Goal: Task Accomplishment & Management: Manage account settings

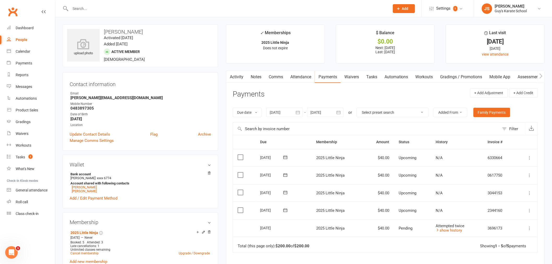
click at [86, 9] on input "text" at bounding box center [227, 8] width 317 height 7
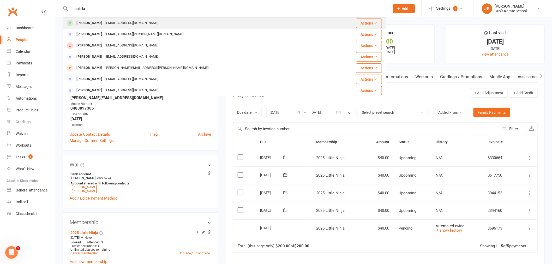
type input "daniella"
click at [100, 27] on div "Daniella Vo hieuvo1104@gmail.com" at bounding box center [197, 23] width 268 height 11
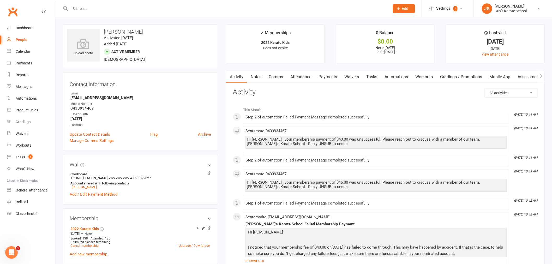
click at [329, 77] on link "Payments" at bounding box center [328, 77] width 26 height 12
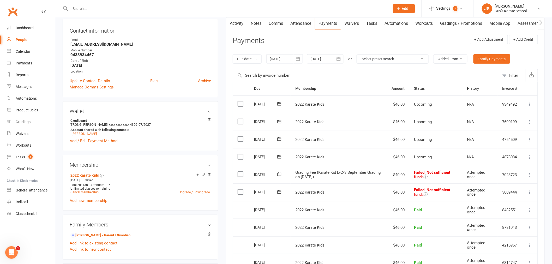
scroll to position [58, 0]
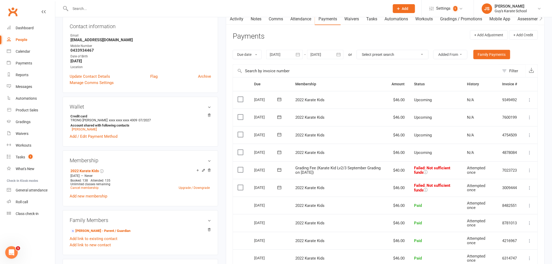
click at [529, 188] on icon at bounding box center [529, 187] width 5 height 5
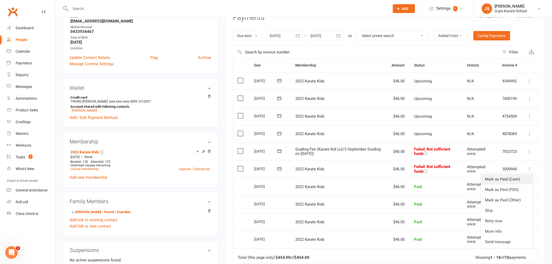
scroll to position [87, 0]
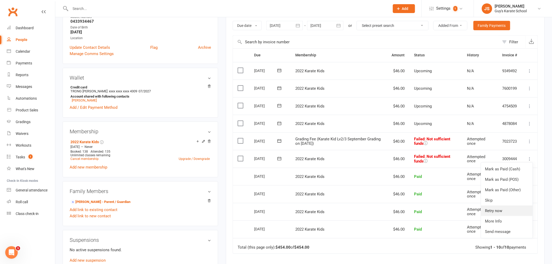
click at [509, 209] on link "Retry now" at bounding box center [507, 211] width 52 height 10
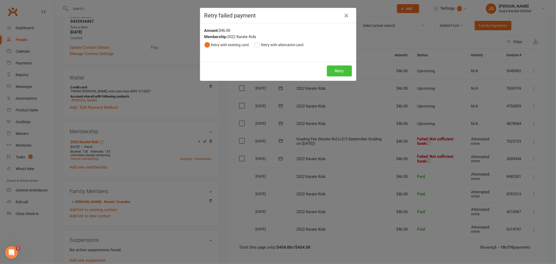
click at [334, 68] on button "Retry" at bounding box center [339, 70] width 25 height 11
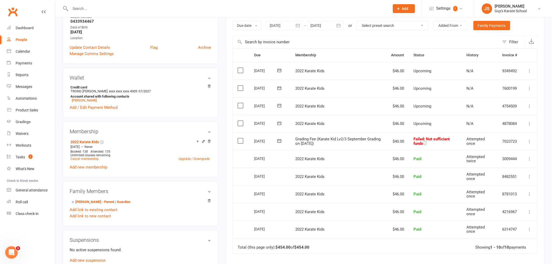
click at [528, 141] on icon at bounding box center [529, 141] width 5 height 5
click at [502, 189] on link "Retry now" at bounding box center [507, 193] width 52 height 10
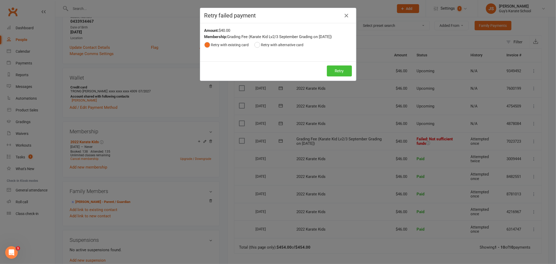
click at [340, 71] on button "Retry" at bounding box center [339, 70] width 25 height 11
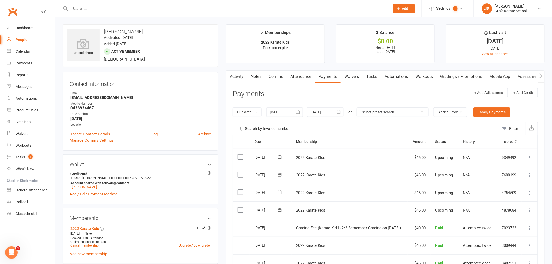
scroll to position [0, 0]
click at [285, 115] on div at bounding box center [284, 112] width 37 height 9
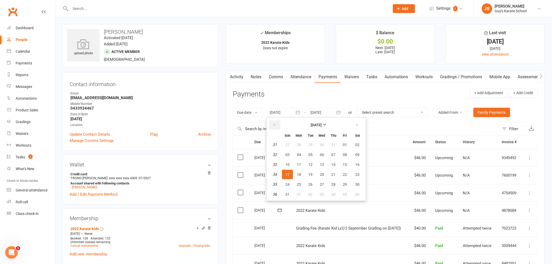
click at [274, 126] on icon "button" at bounding box center [275, 125] width 4 height 4
click at [311, 145] on span "01" at bounding box center [310, 145] width 4 height 4
type input "01 Jul 2025"
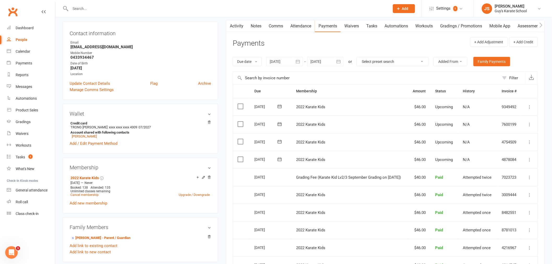
scroll to position [58, 0]
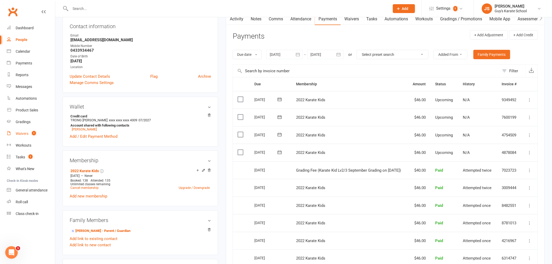
click at [34, 132] on span "1" at bounding box center [34, 133] width 4 height 4
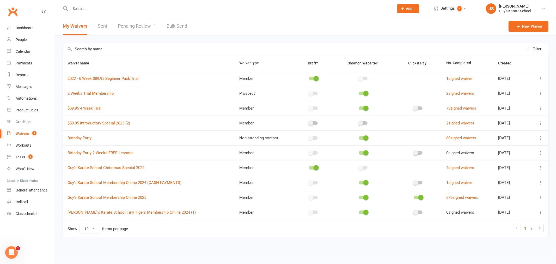
click at [135, 27] on link "Pending Review 1" at bounding box center [137, 26] width 38 height 18
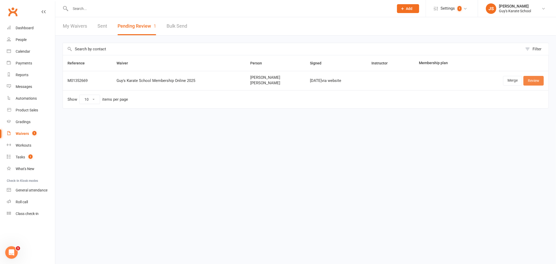
click at [535, 82] on link "Review" at bounding box center [534, 80] width 20 height 9
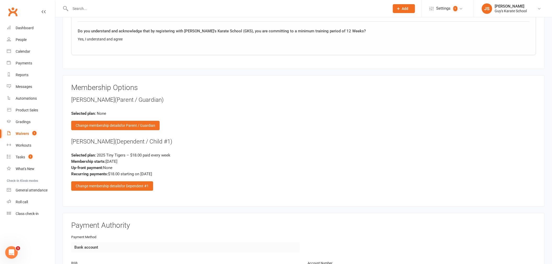
scroll to position [637, 0]
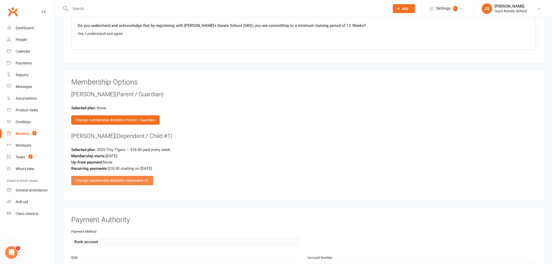
click at [128, 181] on div "Change membership details for Dependent #1" at bounding box center [112, 180] width 82 height 9
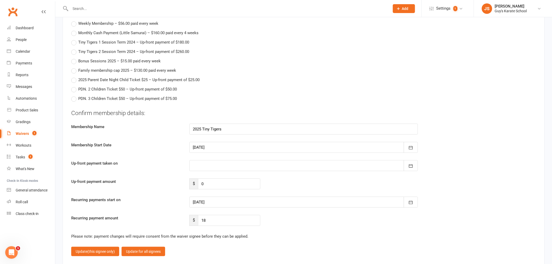
scroll to position [898, 0]
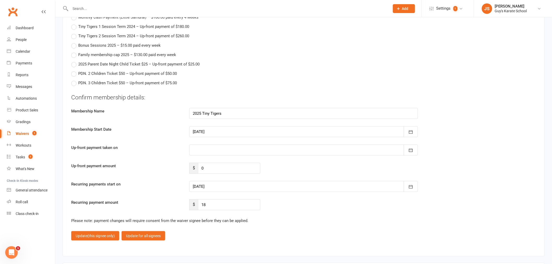
click at [210, 185] on div at bounding box center [303, 186] width 228 height 11
click at [256, 183] on span "25" at bounding box center [256, 185] width 4 height 4
type input "[DATE]"
click at [91, 236] on span "(this signee only)" at bounding box center [100, 236] width 27 height 4
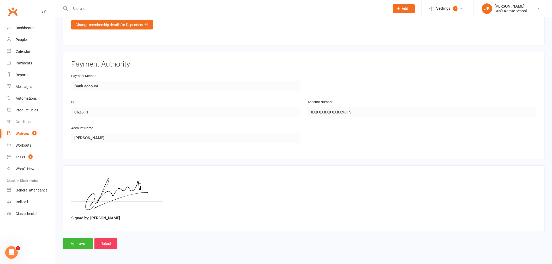
scroll to position [791, 0]
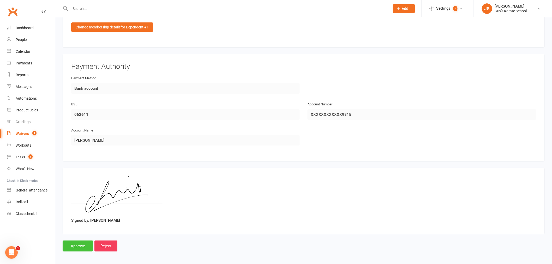
click at [77, 248] on input "Approve" at bounding box center [78, 245] width 31 height 11
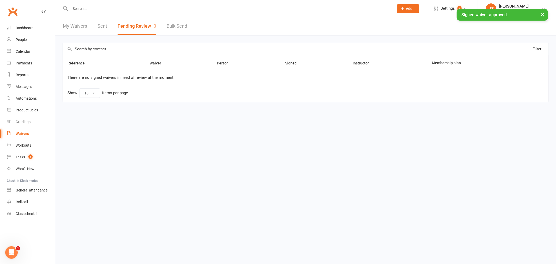
click at [105, 7] on input "text" at bounding box center [230, 8] width 322 height 7
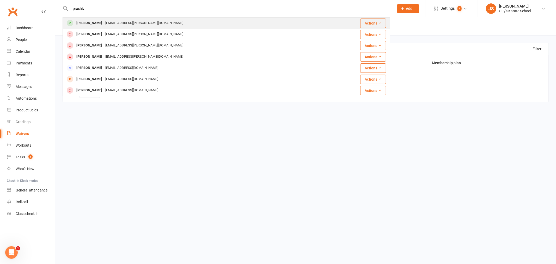
type input "prashiv"
click at [106, 23] on div "[EMAIL_ADDRESS][PERSON_NAME][DOMAIN_NAME]" at bounding box center [144, 23] width 81 height 8
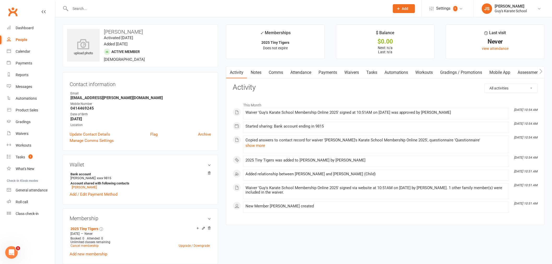
click at [332, 74] on link "Payments" at bounding box center [328, 73] width 26 height 12
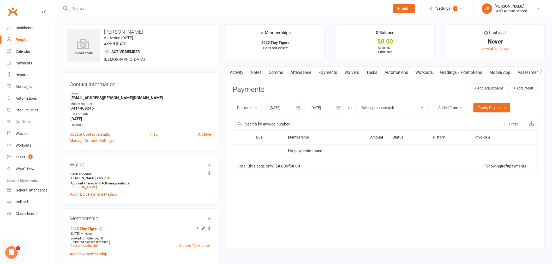
click at [324, 109] on div at bounding box center [325, 107] width 37 height 9
click at [336, 171] on button "20" at bounding box center [339, 169] width 11 height 9
type input "[DATE]"
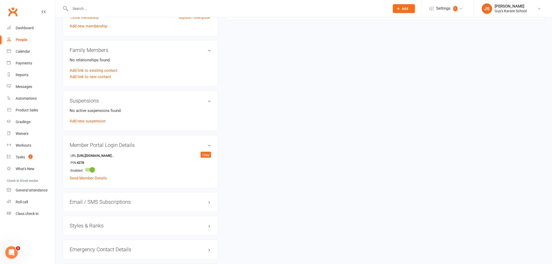
scroll to position [333, 0]
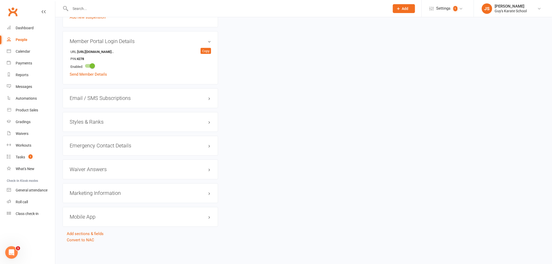
click at [87, 118] on div "Styles & Ranks" at bounding box center [140, 122] width 155 height 20
click at [87, 120] on h3 "Styles & Ranks" at bounding box center [140, 122] width 141 height 6
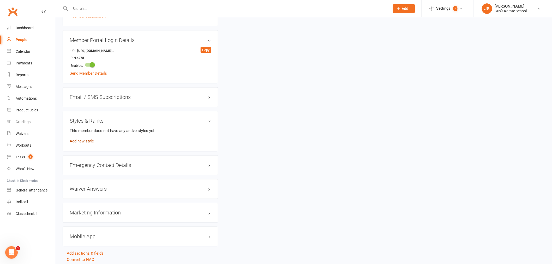
click at [84, 142] on link "Add new style" at bounding box center [82, 141] width 24 height 5
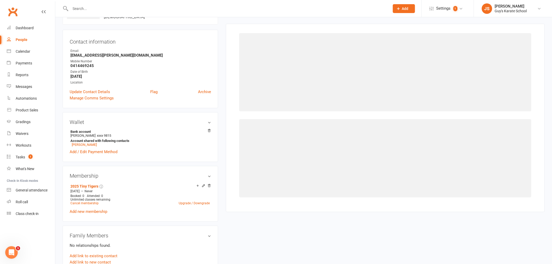
scroll to position [40, 0]
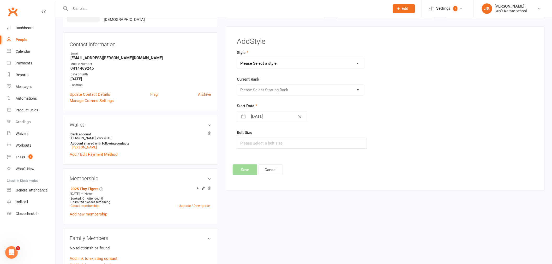
drag, startPoint x: 278, startPoint y: 90, endPoint x: 268, endPoint y: 65, distance: 27.1
click at [268, 64] on select "Please Select a style Karate Kids Little Ninja Little Samurai Senior Tiny Tigers" at bounding box center [300, 63] width 127 height 10
select select "3346"
click at [237, 58] on select "Please Select a style Karate Kids Little Ninja Little Samurai Senior Tiny Tigers" at bounding box center [300, 63] width 127 height 10
click at [262, 92] on select "Please Select Starting Rank Tiny Tiger Beginner Tiny Tiger T Badge Tiny Tiger I…" at bounding box center [300, 90] width 127 height 10
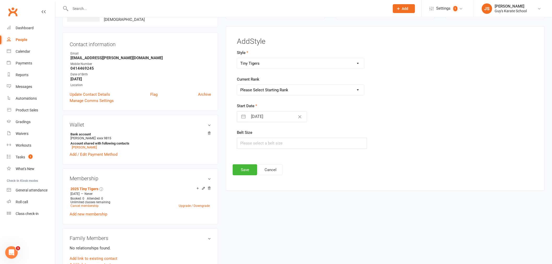
select select "39148"
click at [237, 85] on select "Please Select Starting Rank Tiny Tiger Beginner Tiny Tiger T Badge Tiny Tiger I…" at bounding box center [300, 90] width 127 height 10
click at [262, 119] on input "[DATE]" at bounding box center [277, 116] width 59 height 10
select select "7"
select select "2025"
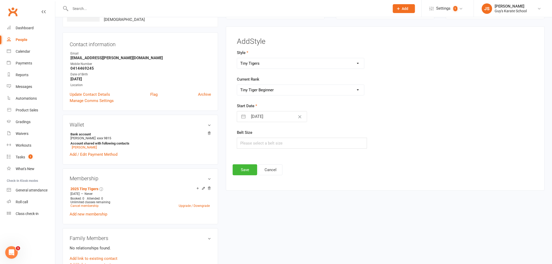
select select "8"
select select "2025"
select select "9"
select select "2025"
click at [276, 173] on td "17" at bounding box center [278, 176] width 10 height 10
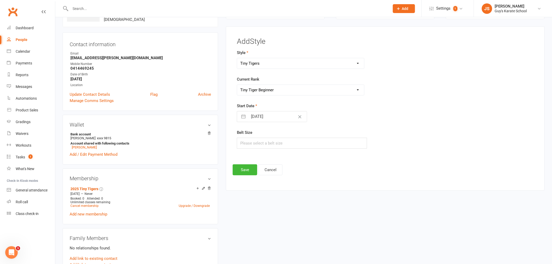
click at [267, 150] on div "Style Karate Kids Little Ninja Little Samurai Senior Tiny Tigers Current Rank P…" at bounding box center [334, 103] width 203 height 106
click at [266, 148] on input "text" at bounding box center [302, 143] width 130 height 11
type input "000000"
click at [244, 170] on button "Save" at bounding box center [245, 169] width 25 height 11
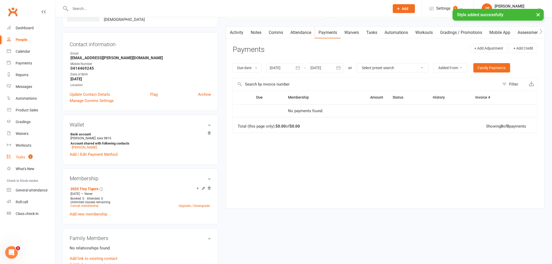
click at [21, 157] on div "Tasks" at bounding box center [20, 157] width 9 height 4
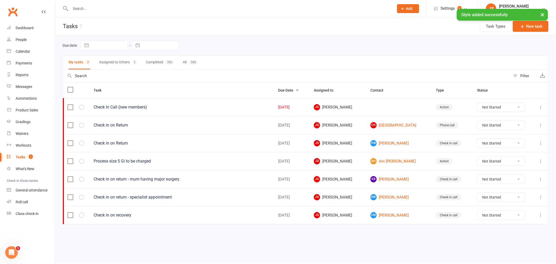
click at [129, 65] on button "Assigned to Others 1" at bounding box center [118, 63] width 38 height 14
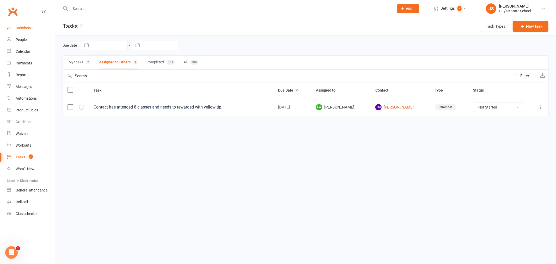
click at [27, 31] on link "Dashboard" at bounding box center [31, 28] width 48 height 12
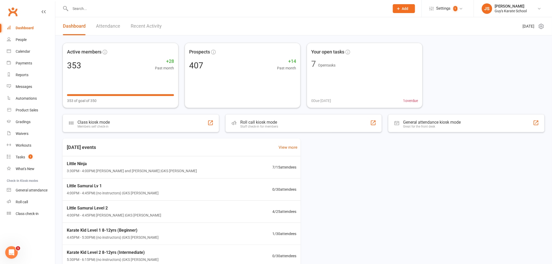
click at [95, 10] on input "text" at bounding box center [227, 8] width 317 height 7
click at [97, 7] on input "text" at bounding box center [227, 8] width 317 height 7
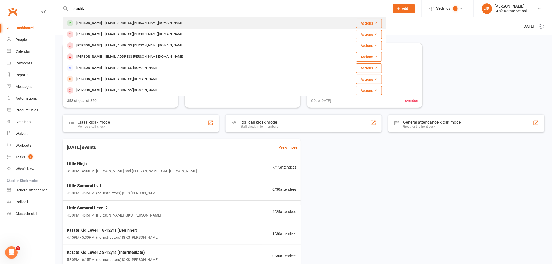
type input "prashiv"
click at [97, 21] on div "[PERSON_NAME]" at bounding box center [89, 23] width 29 height 8
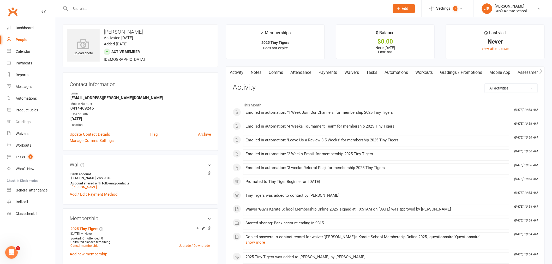
click at [338, 78] on link "Payments" at bounding box center [328, 73] width 26 height 12
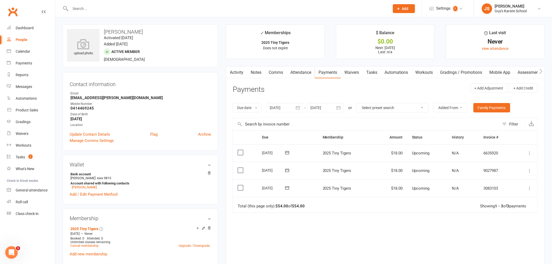
click at [240, 186] on label at bounding box center [241, 187] width 7 height 5
click at [240, 185] on input "checkbox" at bounding box center [239, 185] width 3 height 0
click at [525, 250] on button "Change status" at bounding box center [523, 251] width 41 height 11
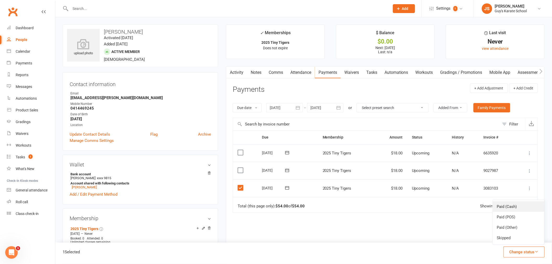
click at [515, 207] on link "Paid (Cash)" at bounding box center [519, 206] width 52 height 10
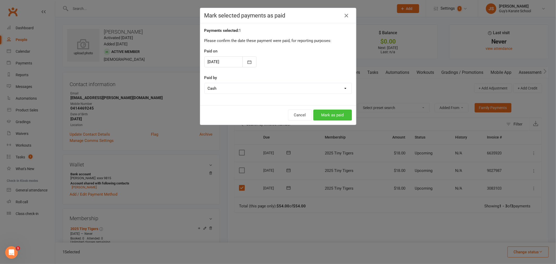
click at [334, 111] on button "Mark as paid" at bounding box center [333, 115] width 39 height 11
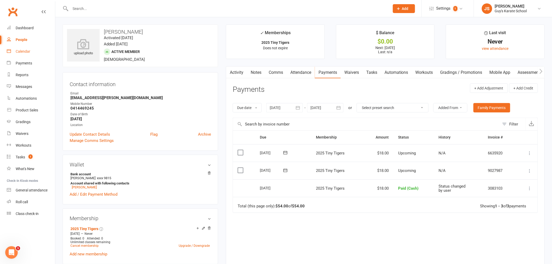
click at [26, 51] on div "Calendar" at bounding box center [23, 51] width 15 height 4
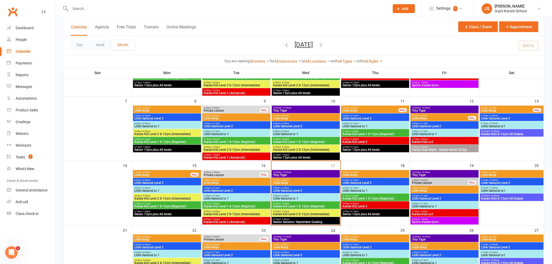
scroll to position [87, 0]
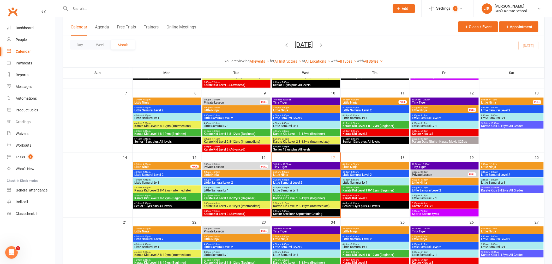
click at [288, 166] on span "Tiny Tiger" at bounding box center [306, 166] width 66 height 3
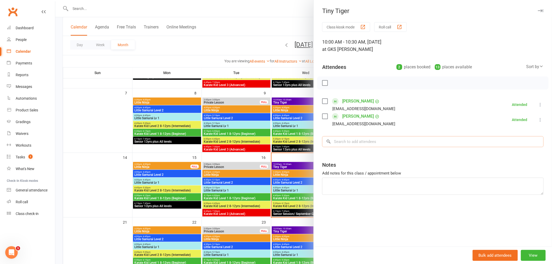
click at [365, 140] on input "search" at bounding box center [432, 141] width 221 height 11
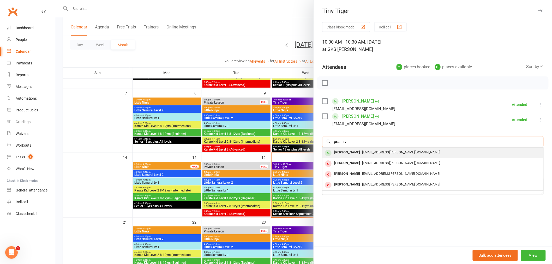
type input "prashiv"
click at [362, 154] on span "[EMAIL_ADDRESS][PERSON_NAME][DOMAIN_NAME]" at bounding box center [401, 152] width 78 height 4
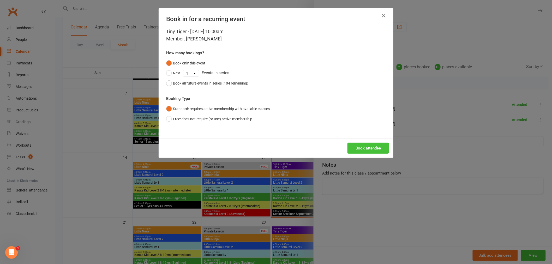
click at [363, 144] on button "Book attendee" at bounding box center [367, 148] width 41 height 11
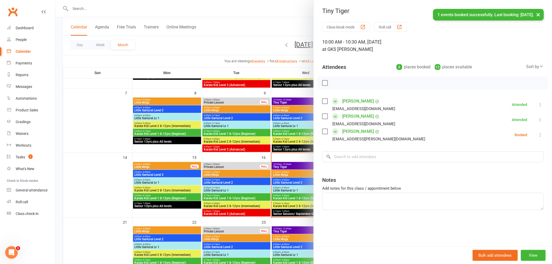
click at [539, 136] on div "Class kiosk mode Roll call 10:00 AM - 10:30 AM, [DATE] at GKS [PERSON_NAME] Att…" at bounding box center [433, 134] width 238 height 224
click at [538, 136] on icon at bounding box center [540, 134] width 5 height 5
click at [522, 165] on link "Check in" at bounding box center [515, 166] width 56 height 10
click at [538, 10] on icon "button" at bounding box center [540, 10] width 5 height 3
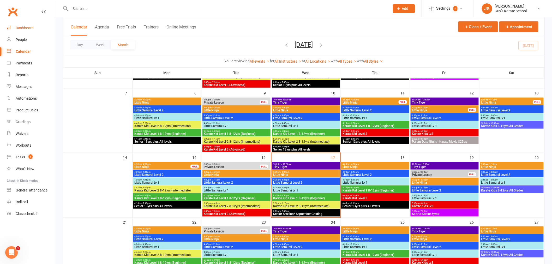
click at [18, 30] on link "Dashboard" at bounding box center [31, 28] width 48 height 12
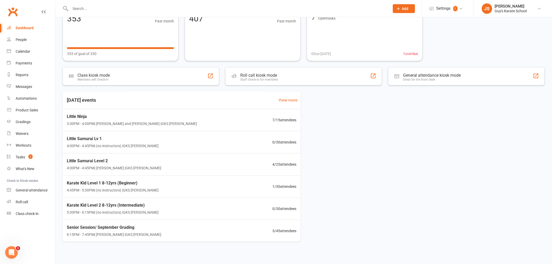
scroll to position [52, 0]
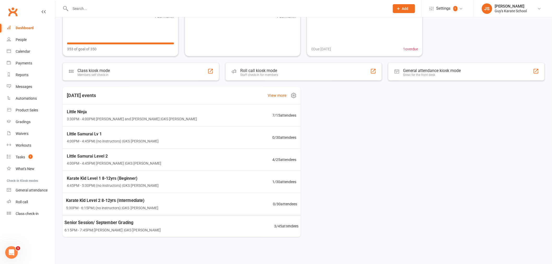
click at [165, 228] on div "Senior Session/ September Grading 6:15PM - 7:45PM | [PERSON_NAME] | GKS [PERSON…" at bounding box center [181, 226] width 247 height 22
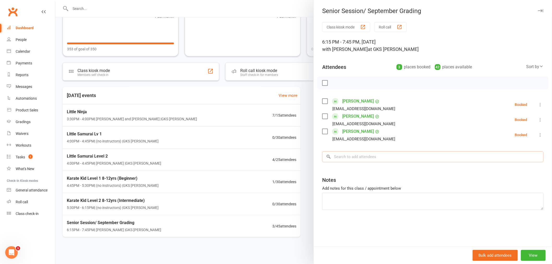
click at [381, 157] on input "search" at bounding box center [432, 156] width 221 height 11
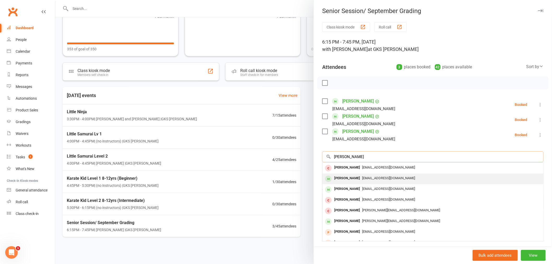
type input "[PERSON_NAME]"
click at [370, 179] on span "[EMAIL_ADDRESS][DOMAIN_NAME]" at bounding box center [388, 178] width 53 height 4
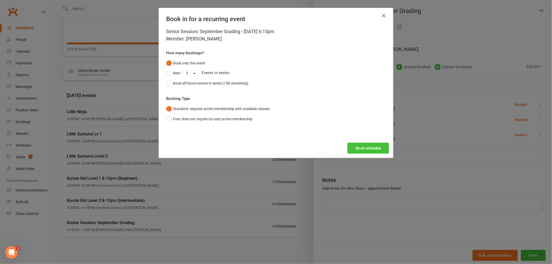
click at [372, 152] on button "Book attendee" at bounding box center [367, 148] width 41 height 11
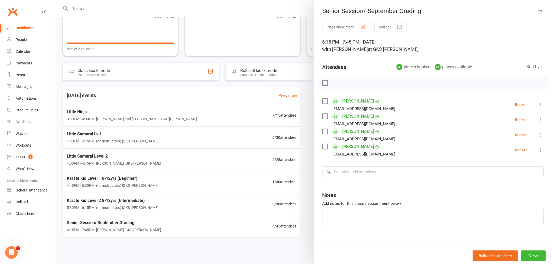
drag, startPoint x: 298, startPoint y: 121, endPoint x: 298, endPoint y: 97, distance: 23.2
click at [296, 117] on div at bounding box center [303, 132] width 497 height 264
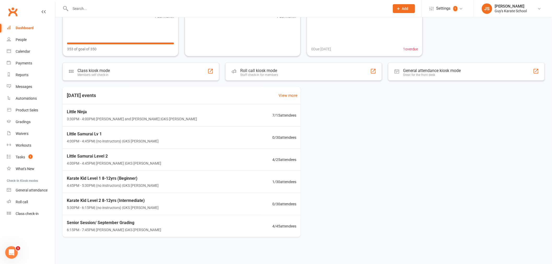
scroll to position [0, 0]
